Goal: Information Seeking & Learning: Learn about a topic

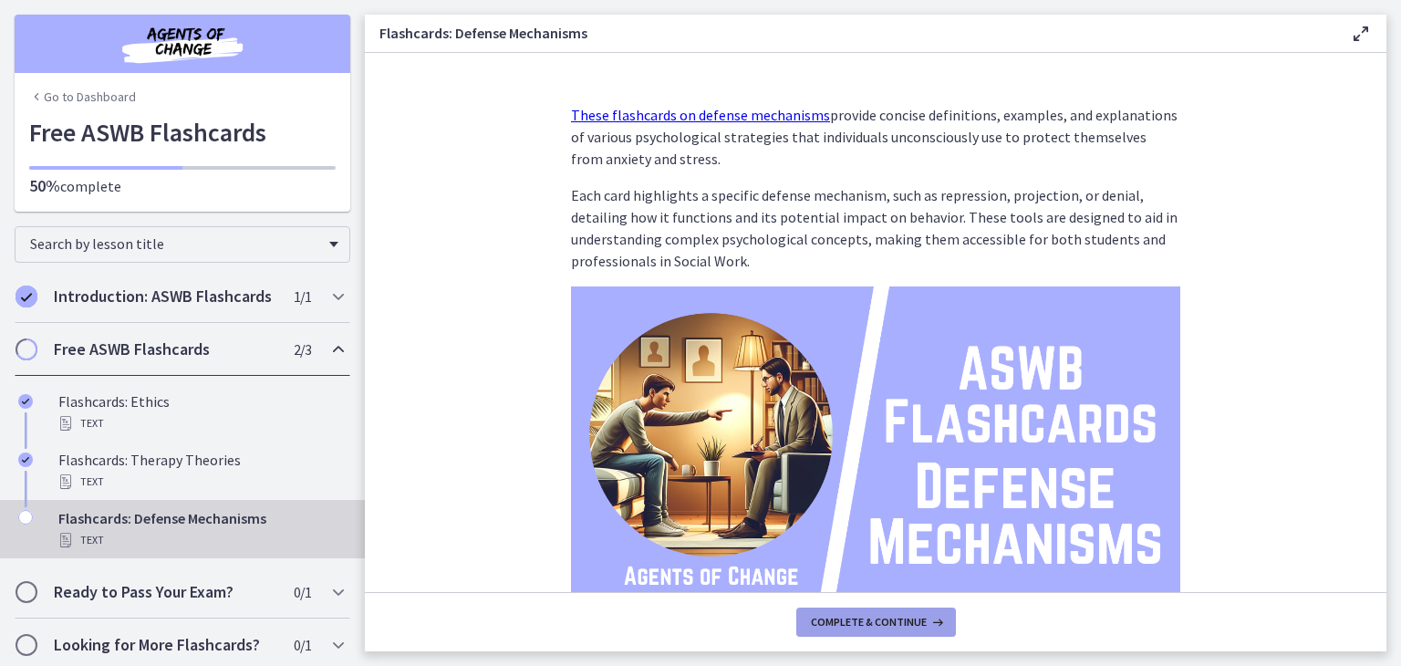
click at [883, 624] on span "Complete & continue" at bounding box center [869, 622] width 116 height 15
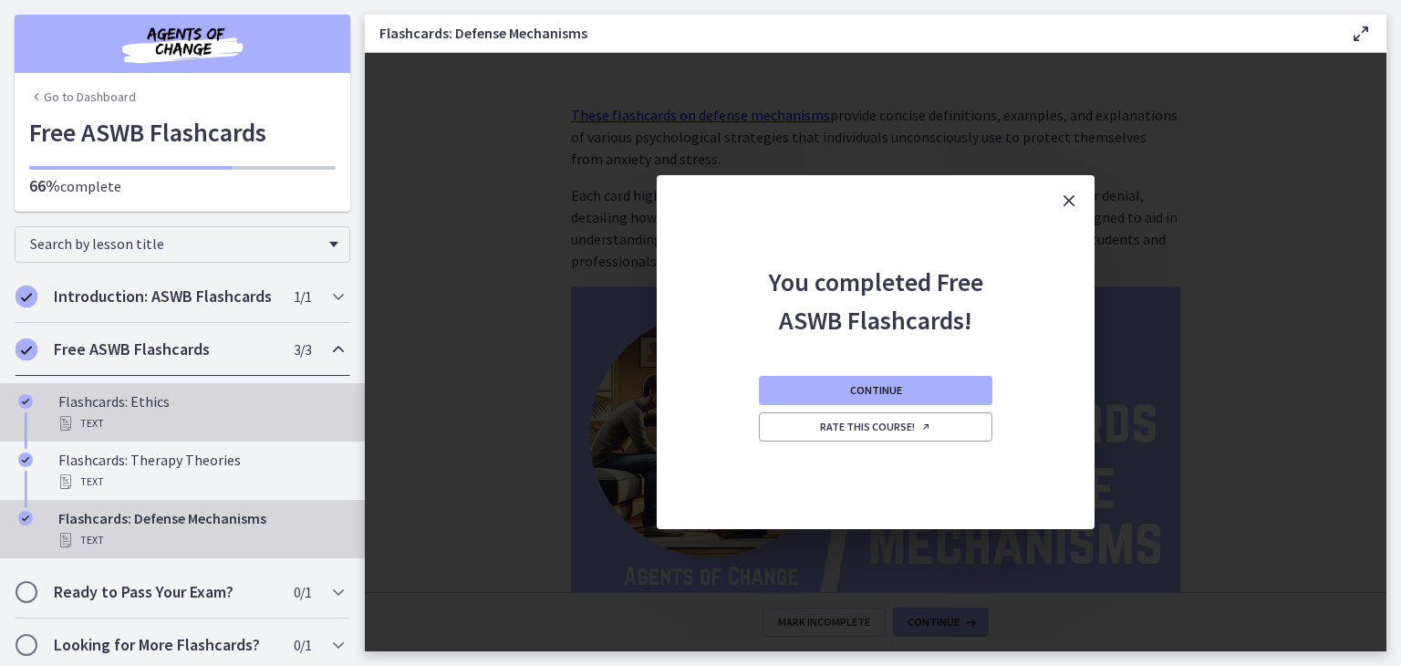
click at [162, 423] on div "Flashcards: Ethics Text" at bounding box center [200, 412] width 285 height 44
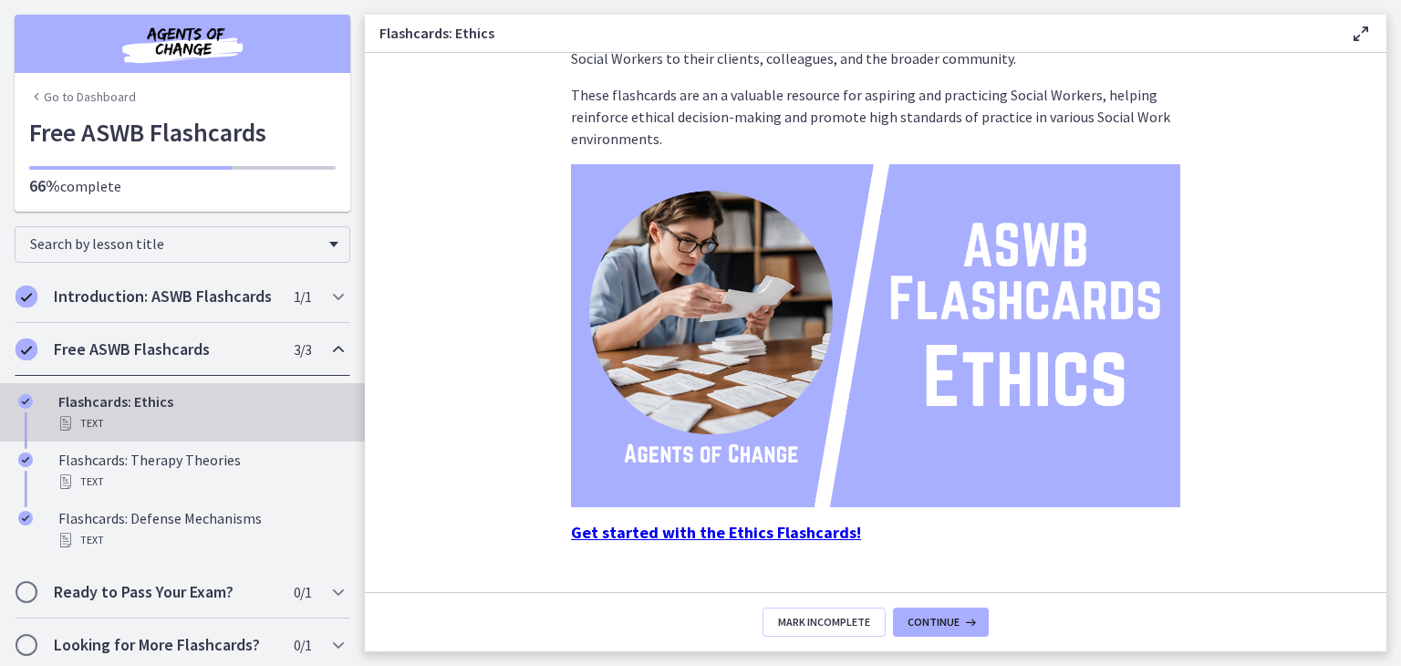
scroll to position [161, 0]
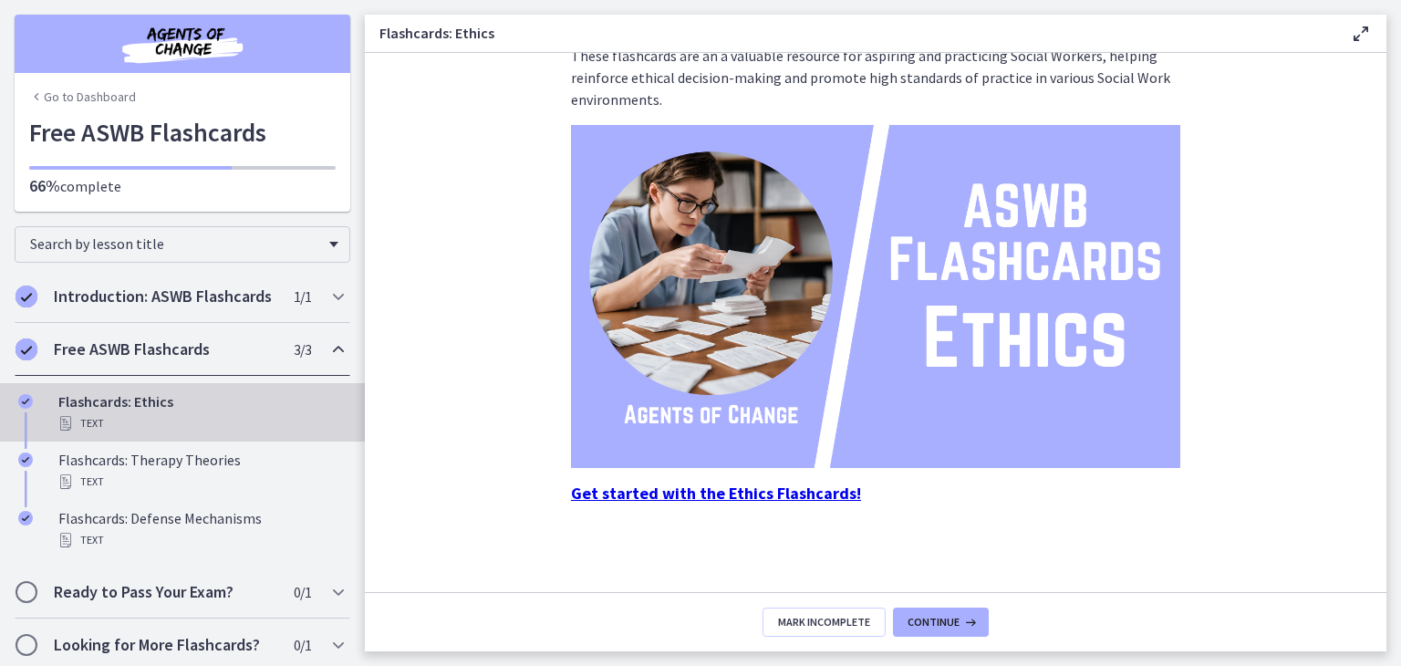
click at [784, 497] on strong "Get started with the Ethics Flashcards!" at bounding box center [716, 492] width 290 height 21
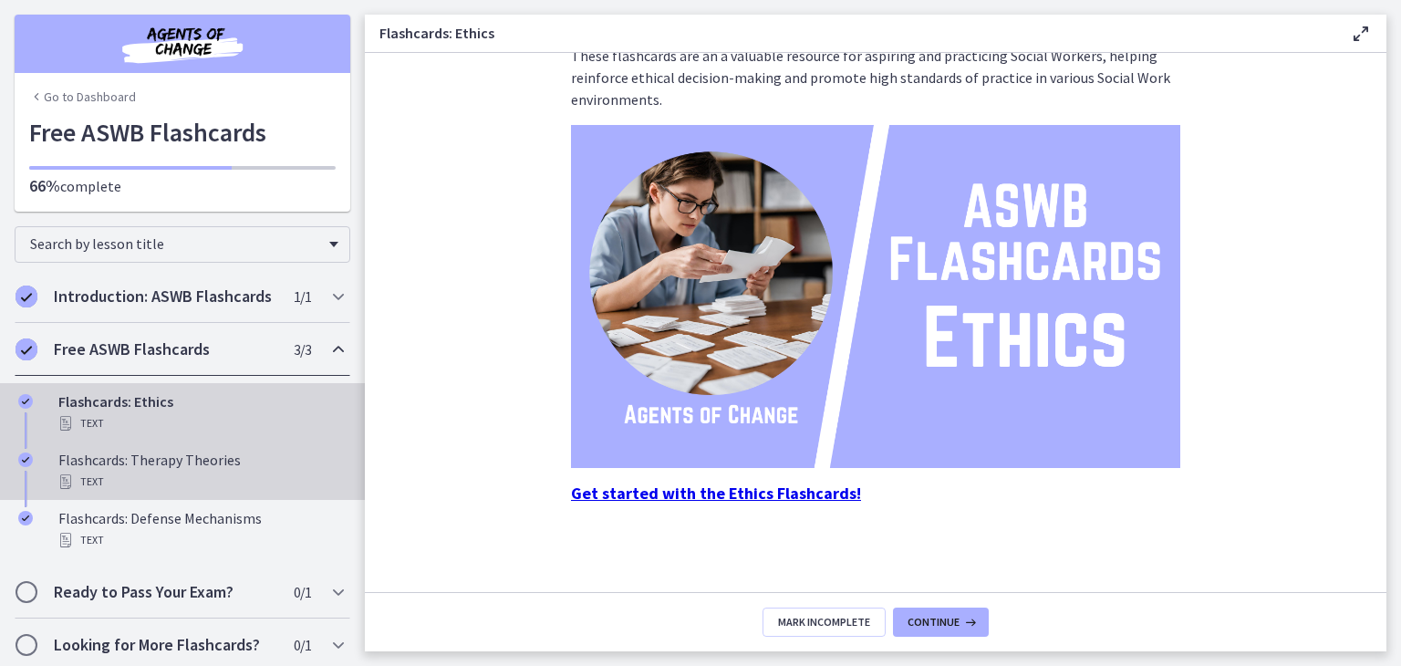
click at [178, 480] on div "Flashcards: Therapy Theories Text" at bounding box center [200, 471] width 285 height 44
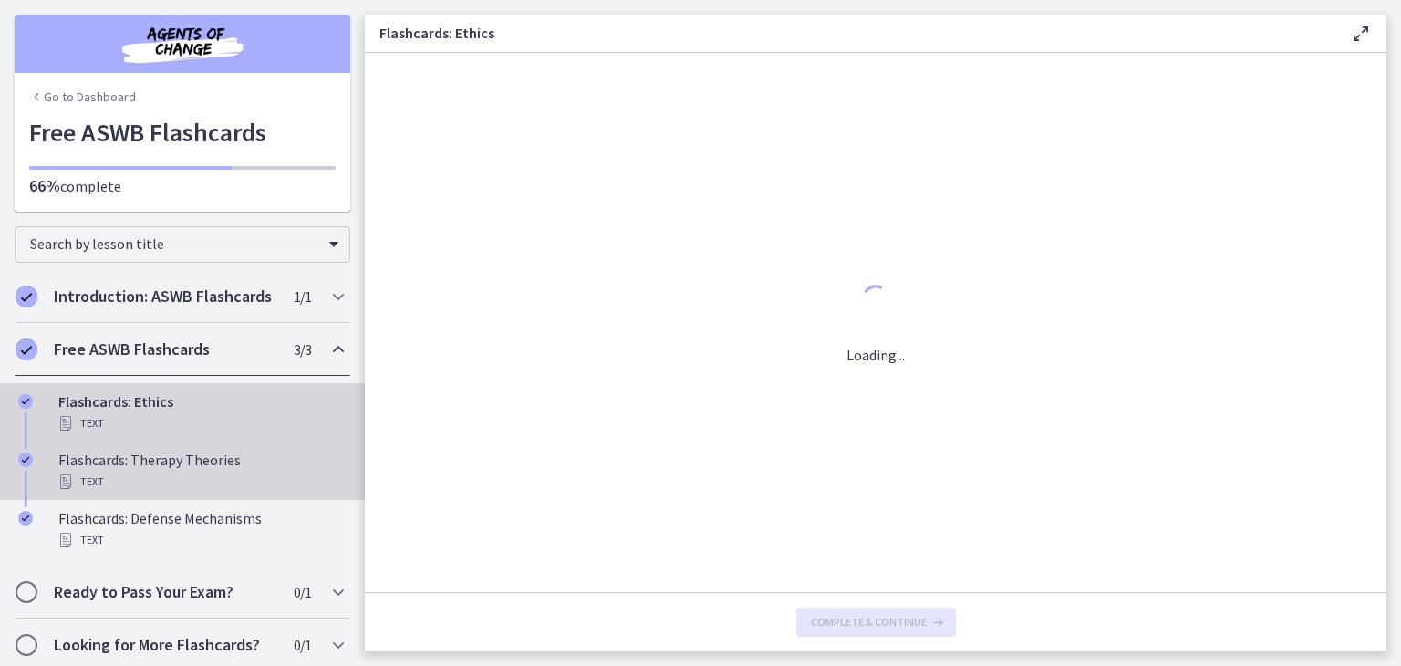
scroll to position [0, 0]
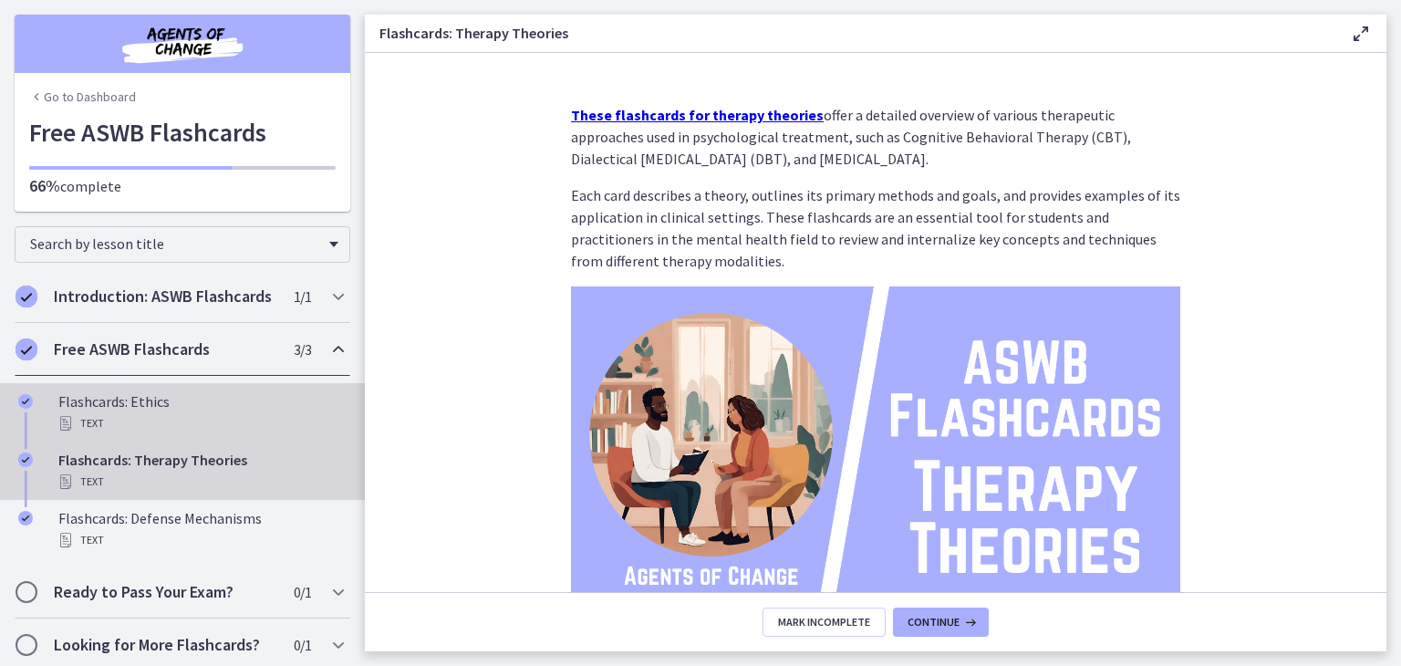
scroll to position [26, 0]
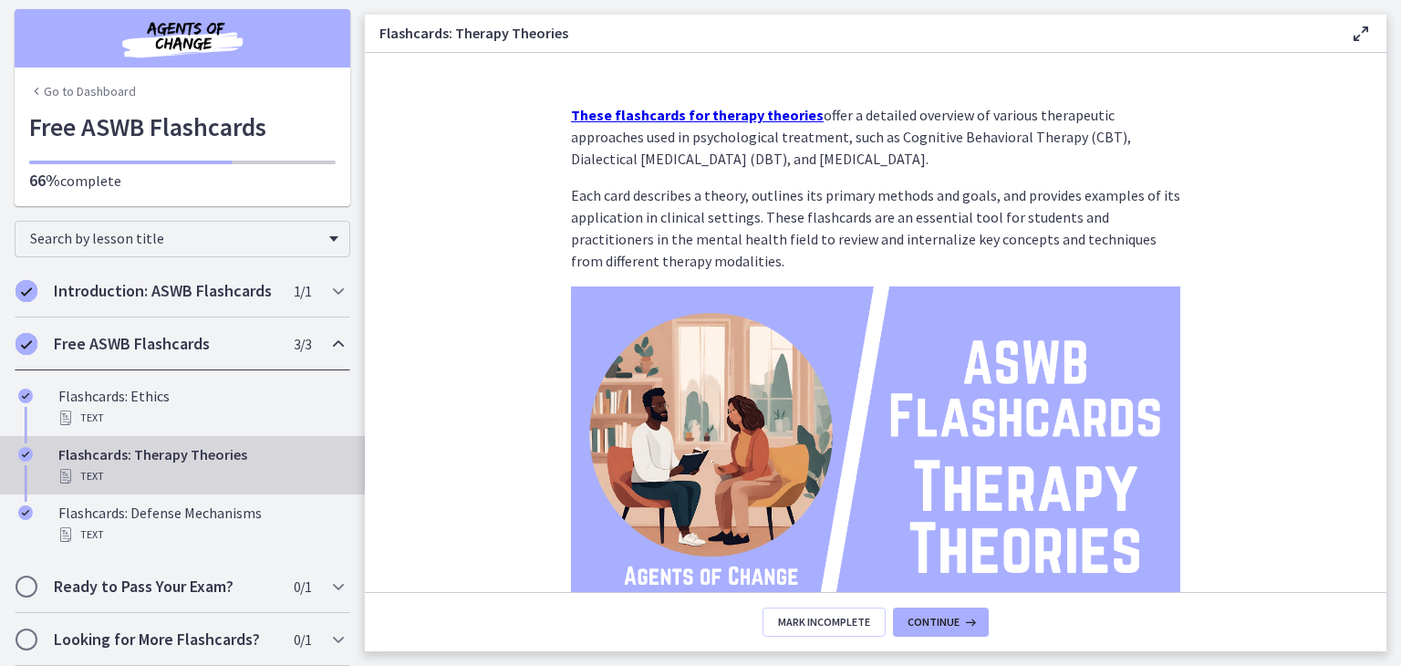
click at [686, 97] on div "These flashcards for therapy theories offer a detailed overview of various ther…" at bounding box center [875, 340] width 638 height 503
